Goal: Find specific page/section: Find specific page/section

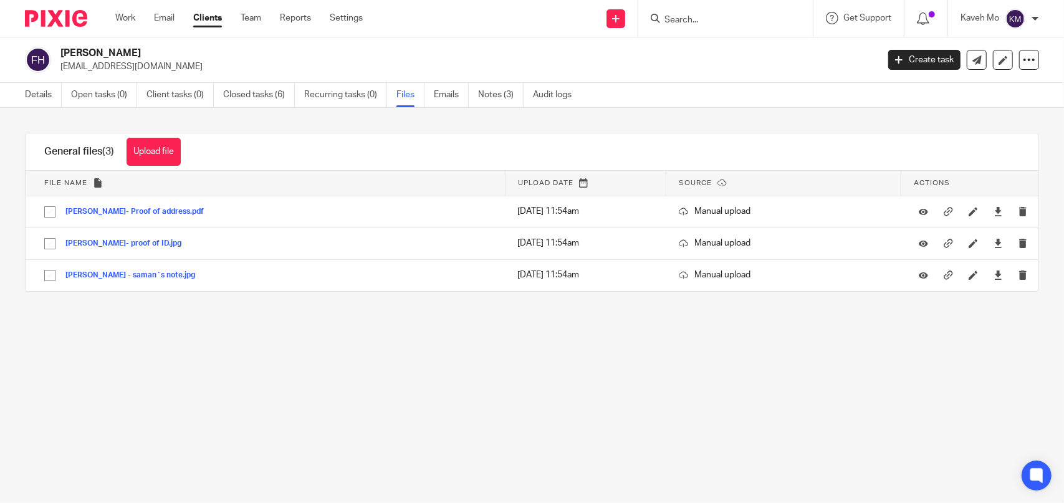
click at [674, 21] on input "Search" at bounding box center [719, 20] width 112 height 11
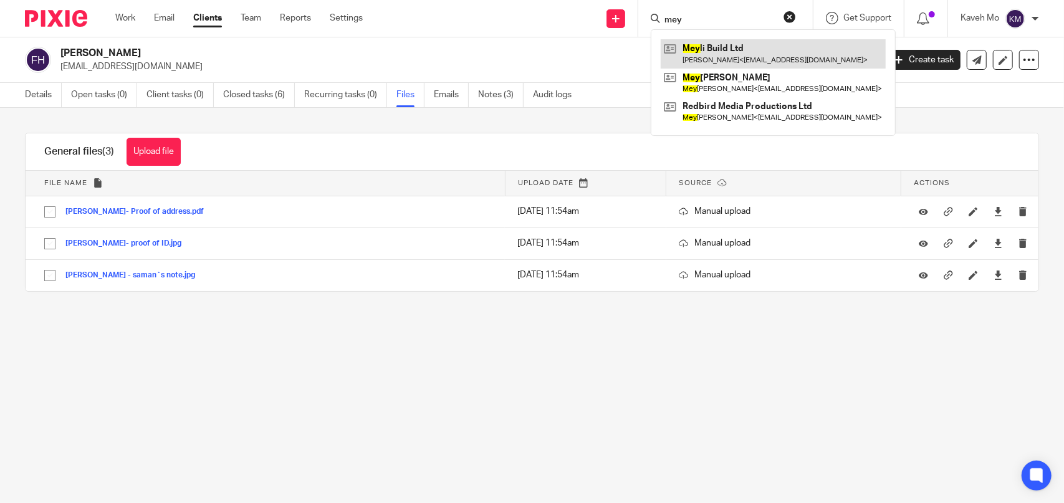
type input "mey"
click at [720, 49] on link at bounding box center [773, 53] width 225 height 29
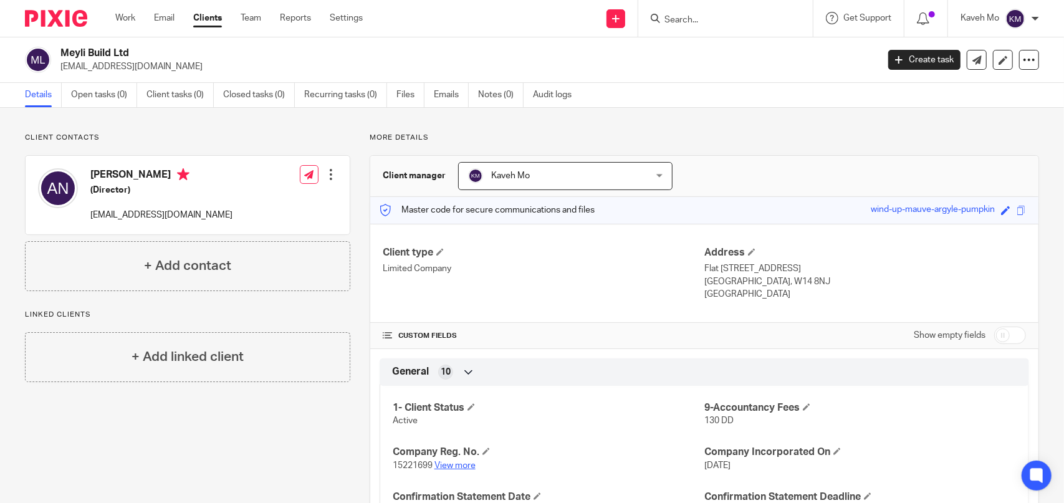
click at [454, 466] on link "View more" at bounding box center [454, 465] width 41 height 9
click at [730, 19] on input "Search" at bounding box center [719, 20] width 112 height 11
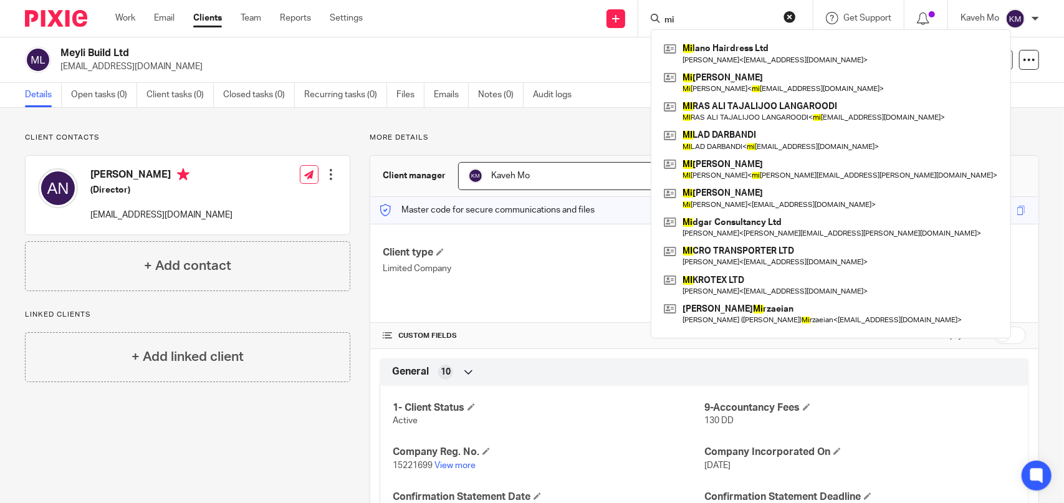
drag, startPoint x: 694, startPoint y: 19, endPoint x: 657, endPoint y: 20, distance: 36.8
click at [683, 20] on input "mi" at bounding box center [719, 20] width 112 height 11
type input "mi"
click at [201, 17] on link "Clients" at bounding box center [207, 18] width 29 height 12
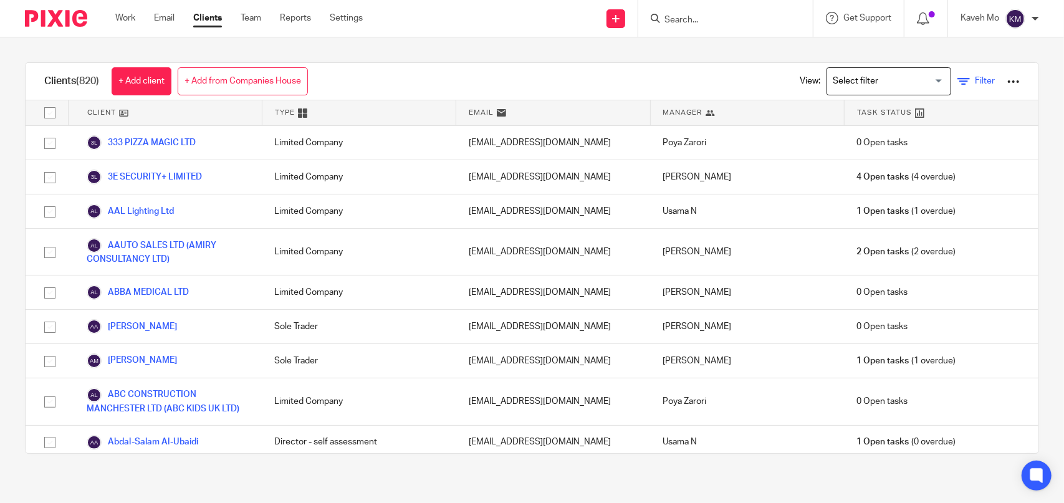
click at [957, 79] on icon at bounding box center [963, 81] width 12 height 12
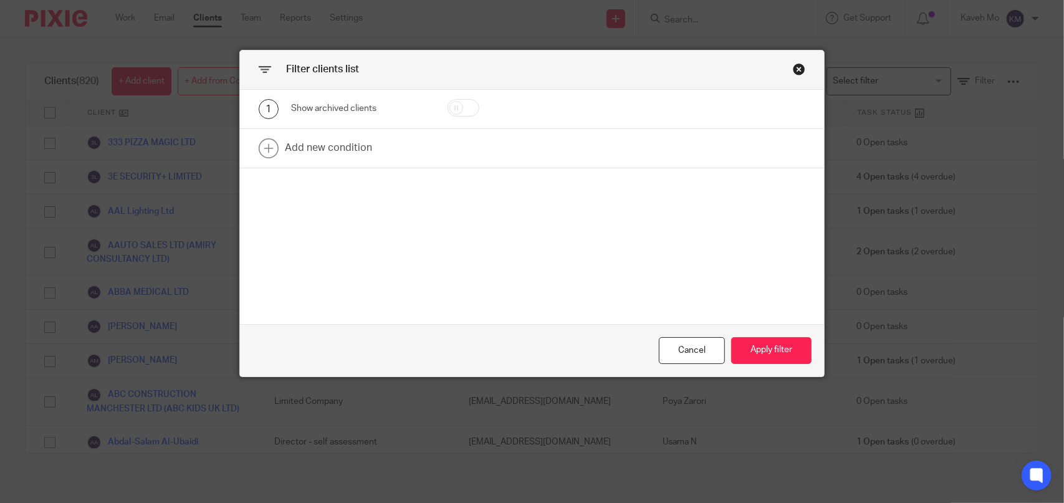
drag, startPoint x: 449, startPoint y: 101, endPoint x: 451, endPoint y: 112, distance: 10.9
click at [449, 102] on input "checkbox" at bounding box center [463, 107] width 32 height 17
checkbox input "true"
click at [761, 342] on button "Apply filter" at bounding box center [771, 350] width 80 height 27
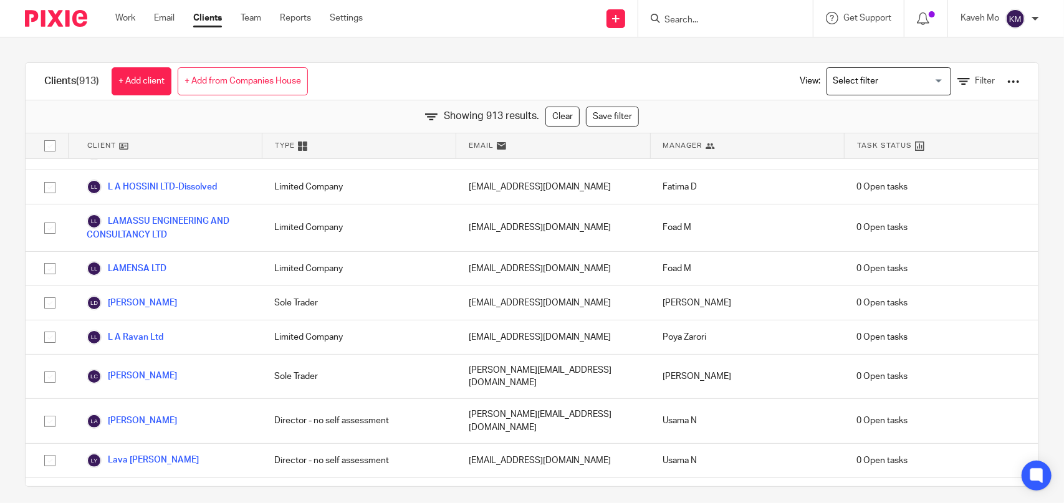
scroll to position [18976, 0]
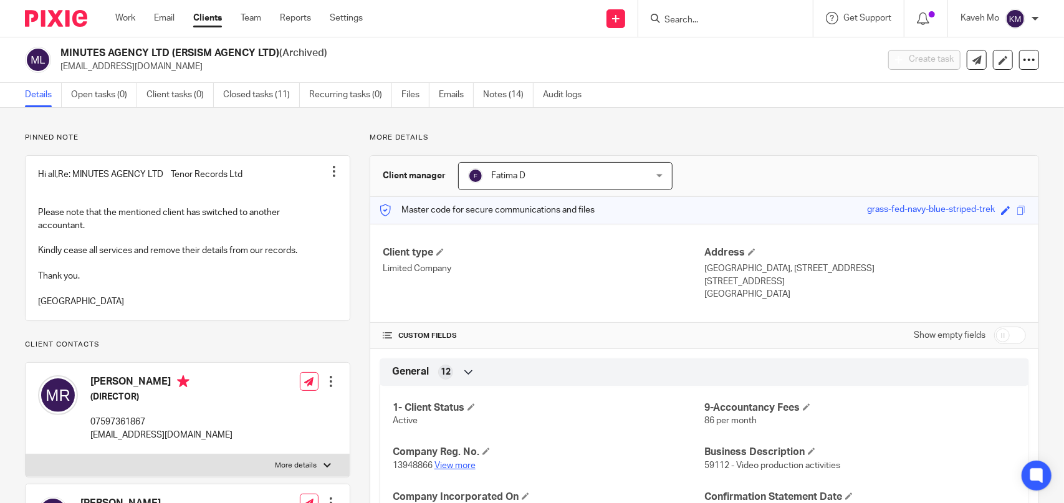
click at [461, 463] on link "View more" at bounding box center [454, 465] width 41 height 9
